Goal: Task Accomplishment & Management: Use online tool/utility

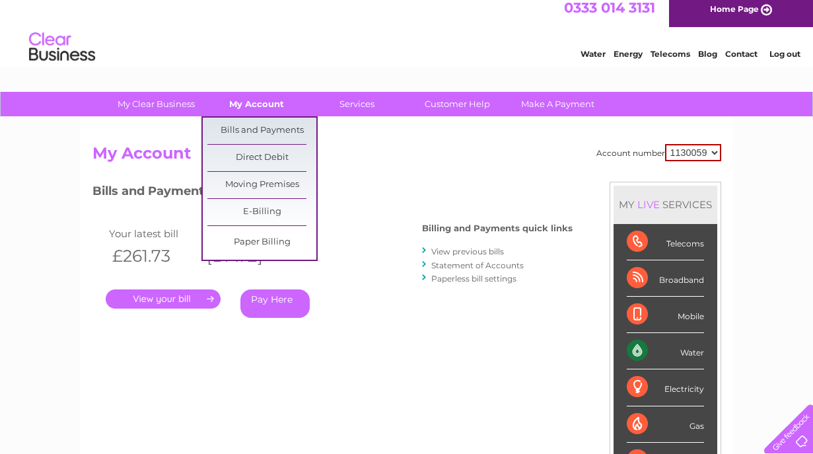
click at [254, 100] on link "My Account" at bounding box center [256, 104] width 109 height 24
click at [266, 129] on link "Bills and Payments" at bounding box center [261, 131] width 109 height 26
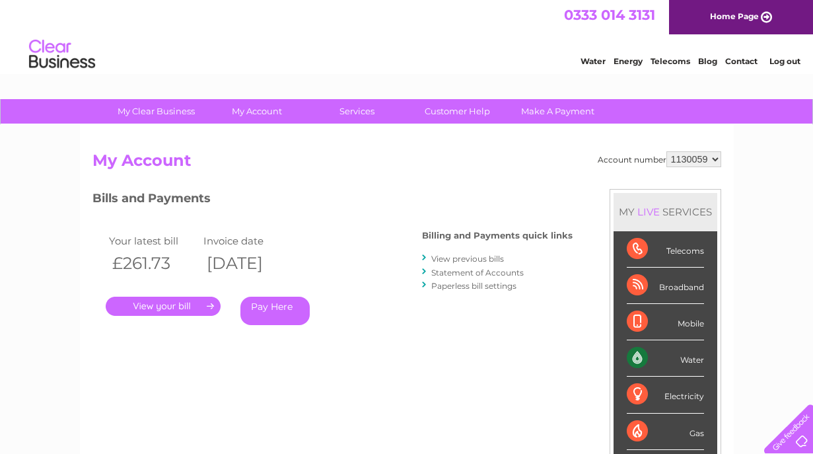
click at [715, 163] on select "1130059" at bounding box center [694, 159] width 55 height 16
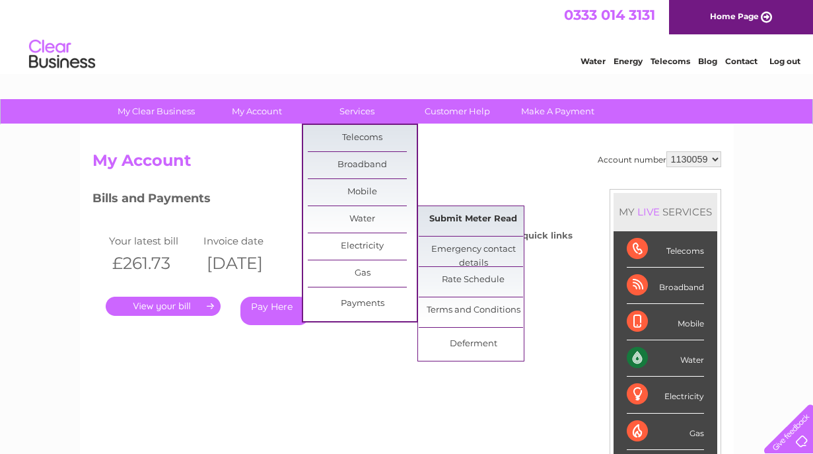
click at [462, 221] on link "Submit Meter Read" at bounding box center [473, 219] width 109 height 26
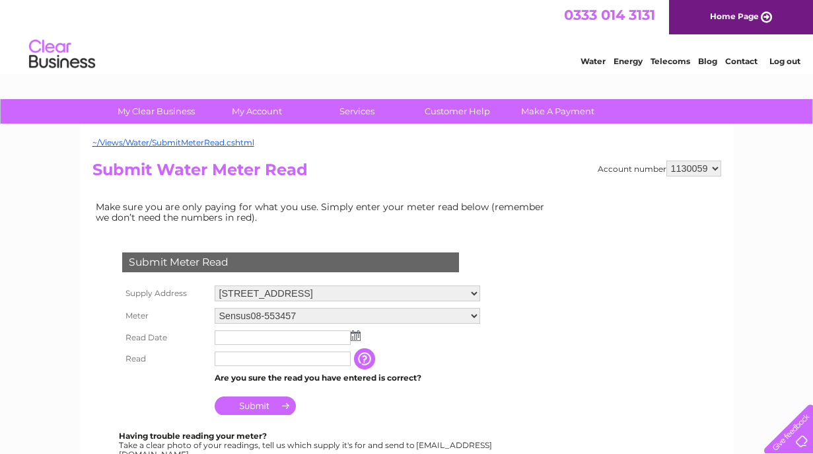
click at [717, 169] on select "1130059" at bounding box center [694, 169] width 55 height 16
click at [667, 161] on select "1130059" at bounding box center [694, 169] width 55 height 16
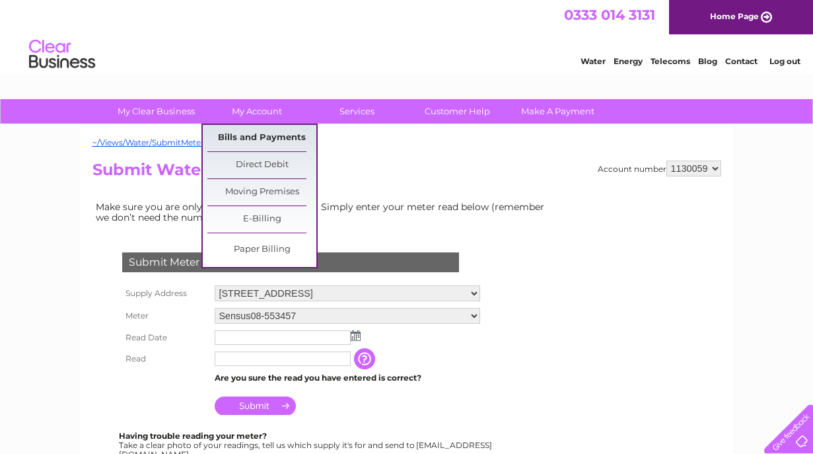
click at [262, 132] on link "Bills and Payments" at bounding box center [261, 138] width 109 height 26
click at [264, 135] on link "Bills and Payments" at bounding box center [261, 138] width 109 height 26
